Goal: Navigation & Orientation: Find specific page/section

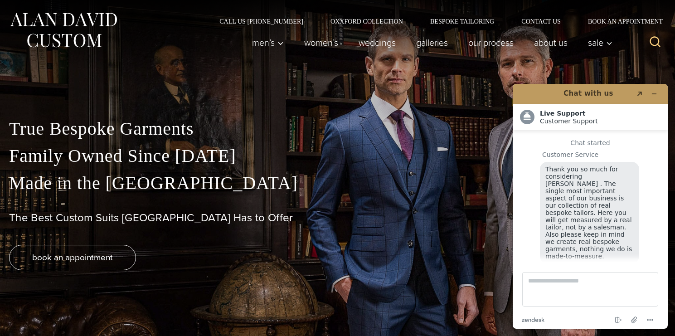
scroll to position [10, 0]
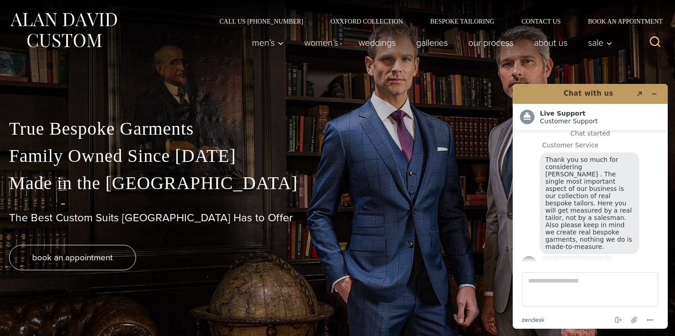
click at [278, 170] on p "True Bespoke Garments Family Owned Since 1913 Made in the United States" at bounding box center [337, 156] width 657 height 82
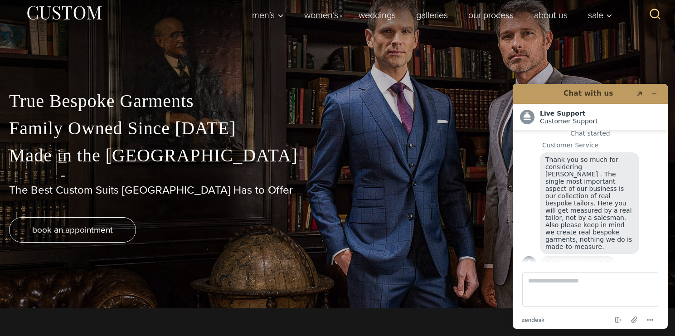
scroll to position [0, 0]
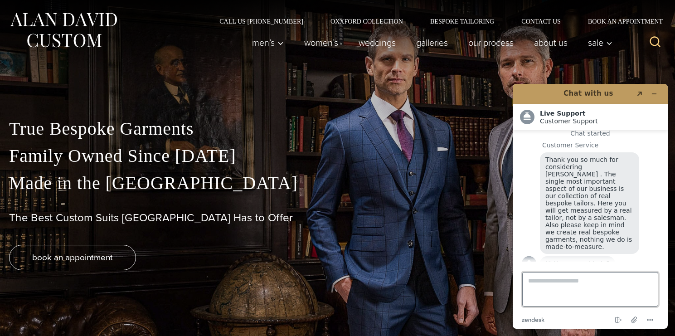
click at [555, 282] on textarea "Type a message here..." at bounding box center [591, 289] width 136 height 34
type textarea "**********"
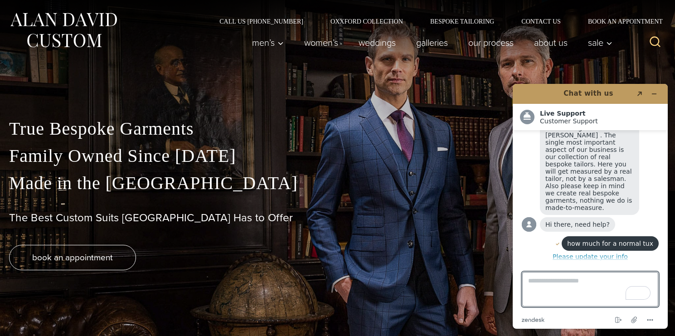
click at [611, 96] on h1 "Chat with us" at bounding box center [589, 93] width 88 height 10
click at [652, 94] on icon "Minimize widget" at bounding box center [654, 94] width 6 height 6
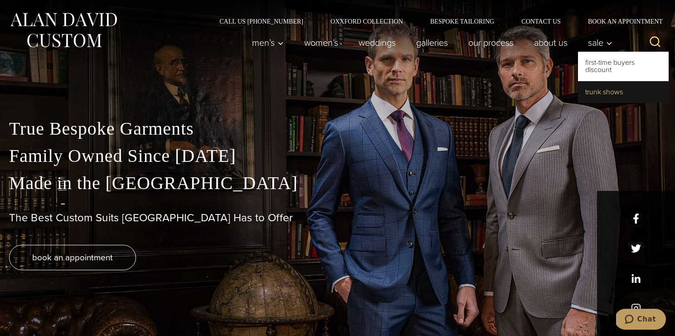
click at [599, 90] on link "Trunk Shows" at bounding box center [623, 92] width 91 height 22
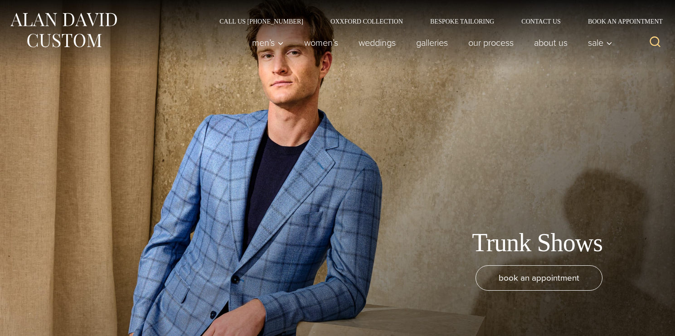
scroll to position [1430, 0]
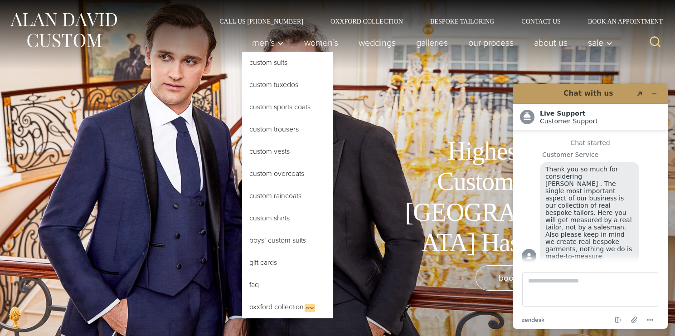
click at [287, 88] on link "Custom Tuxedos" at bounding box center [287, 85] width 91 height 22
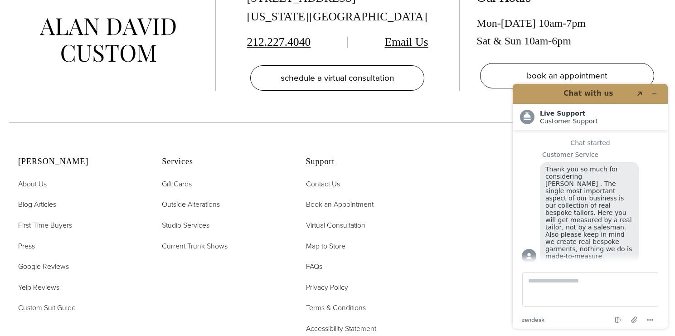
scroll to position [5428, 0]
